Goal: Navigation & Orientation: Understand site structure

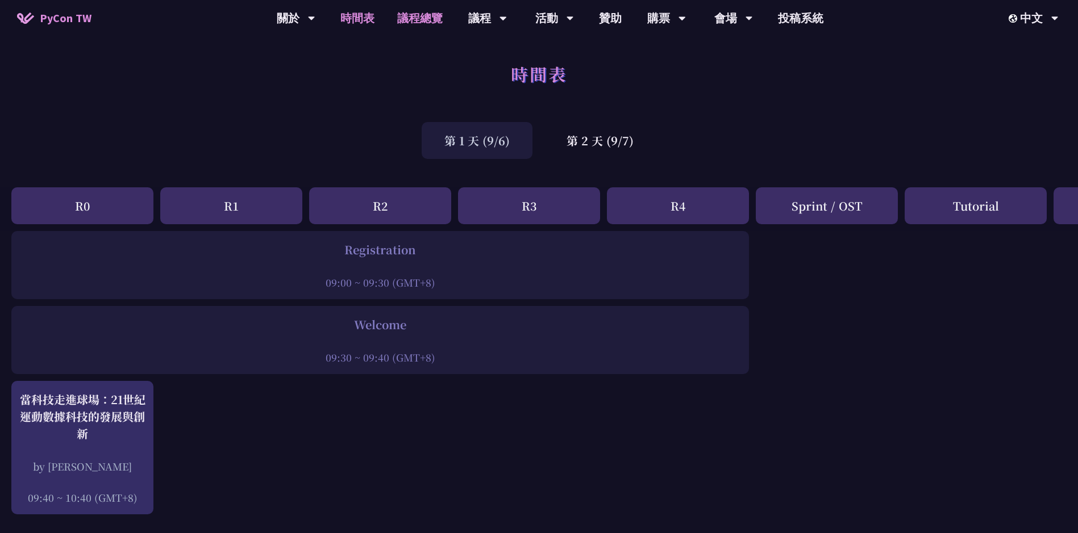
click at [413, 16] on link "議程總覽" at bounding box center [420, 18] width 68 height 36
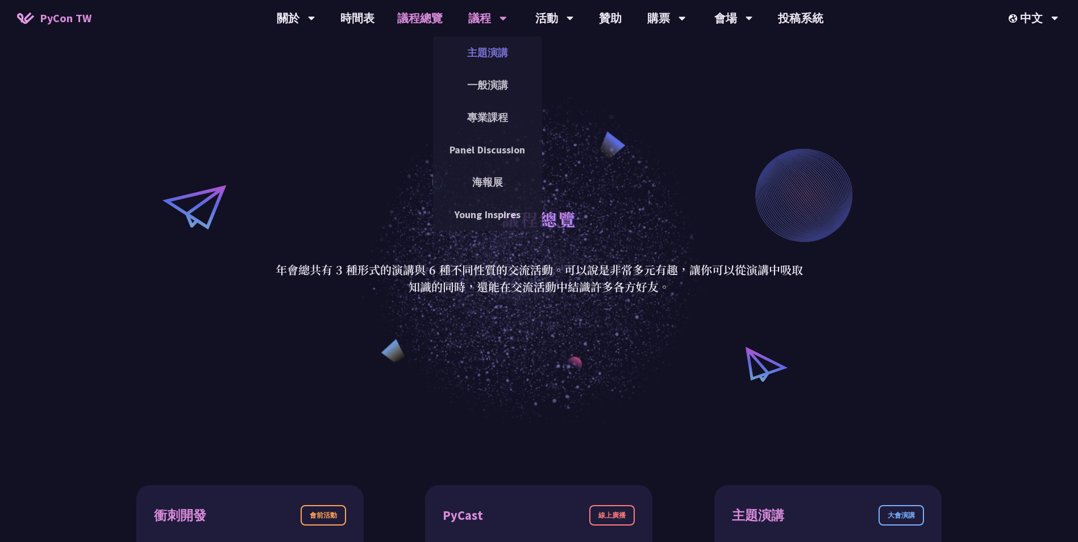
click at [483, 53] on link "主題演講" at bounding box center [487, 52] width 109 height 27
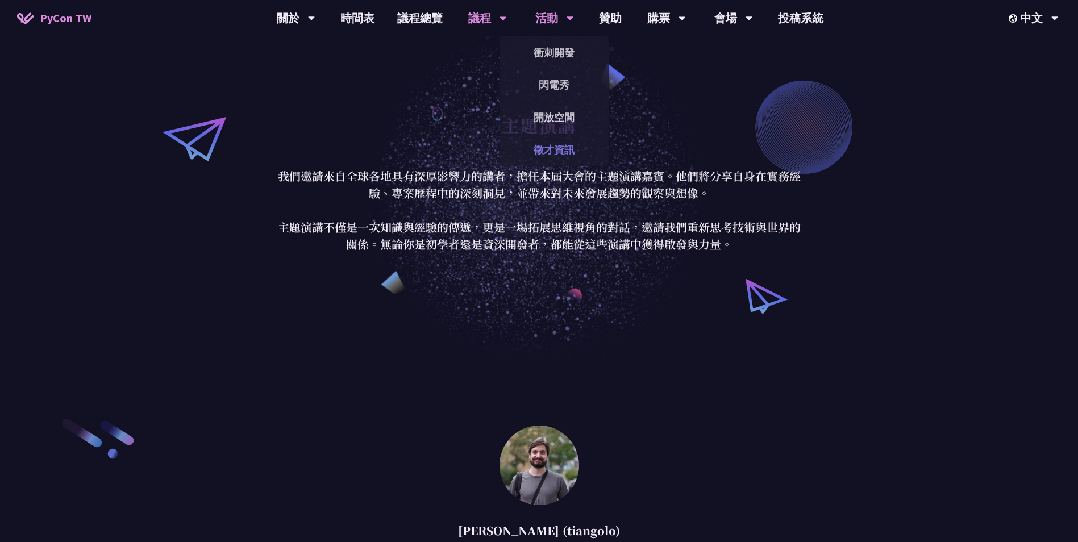
click at [547, 148] on link "徵才資訊" at bounding box center [553, 149] width 109 height 27
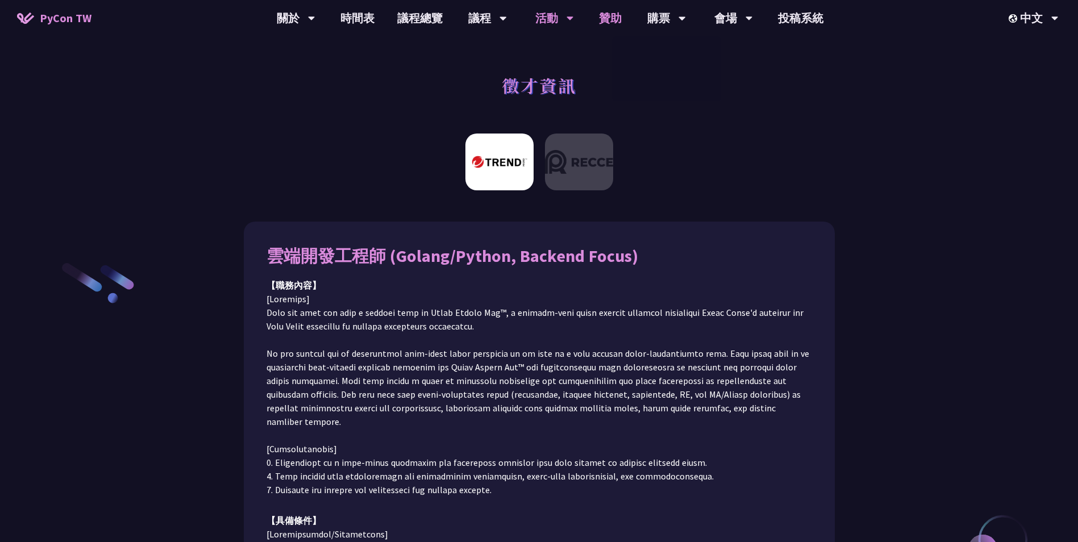
click at [616, 9] on link "贊助" at bounding box center [609, 18] width 45 height 36
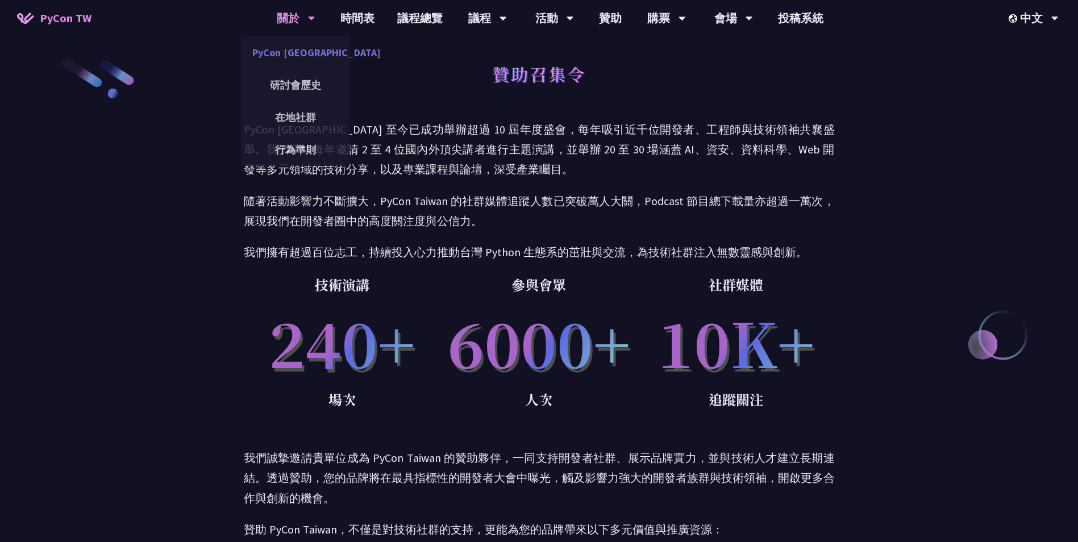
click at [277, 48] on link "PyCon [GEOGRAPHIC_DATA]" at bounding box center [295, 52] width 109 height 27
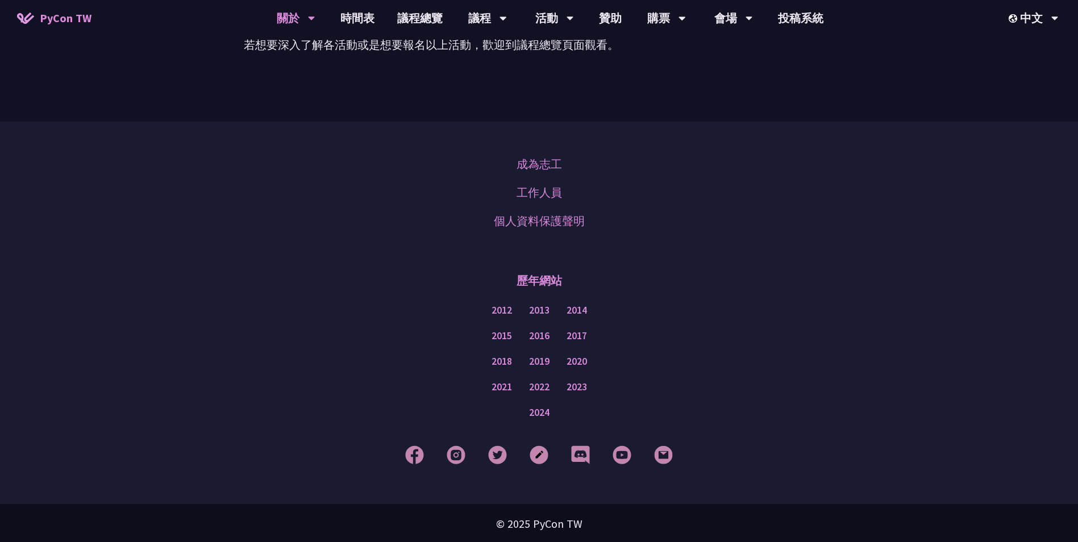
scroll to position [924, 0]
